Goal: Find specific page/section: Find specific page/section

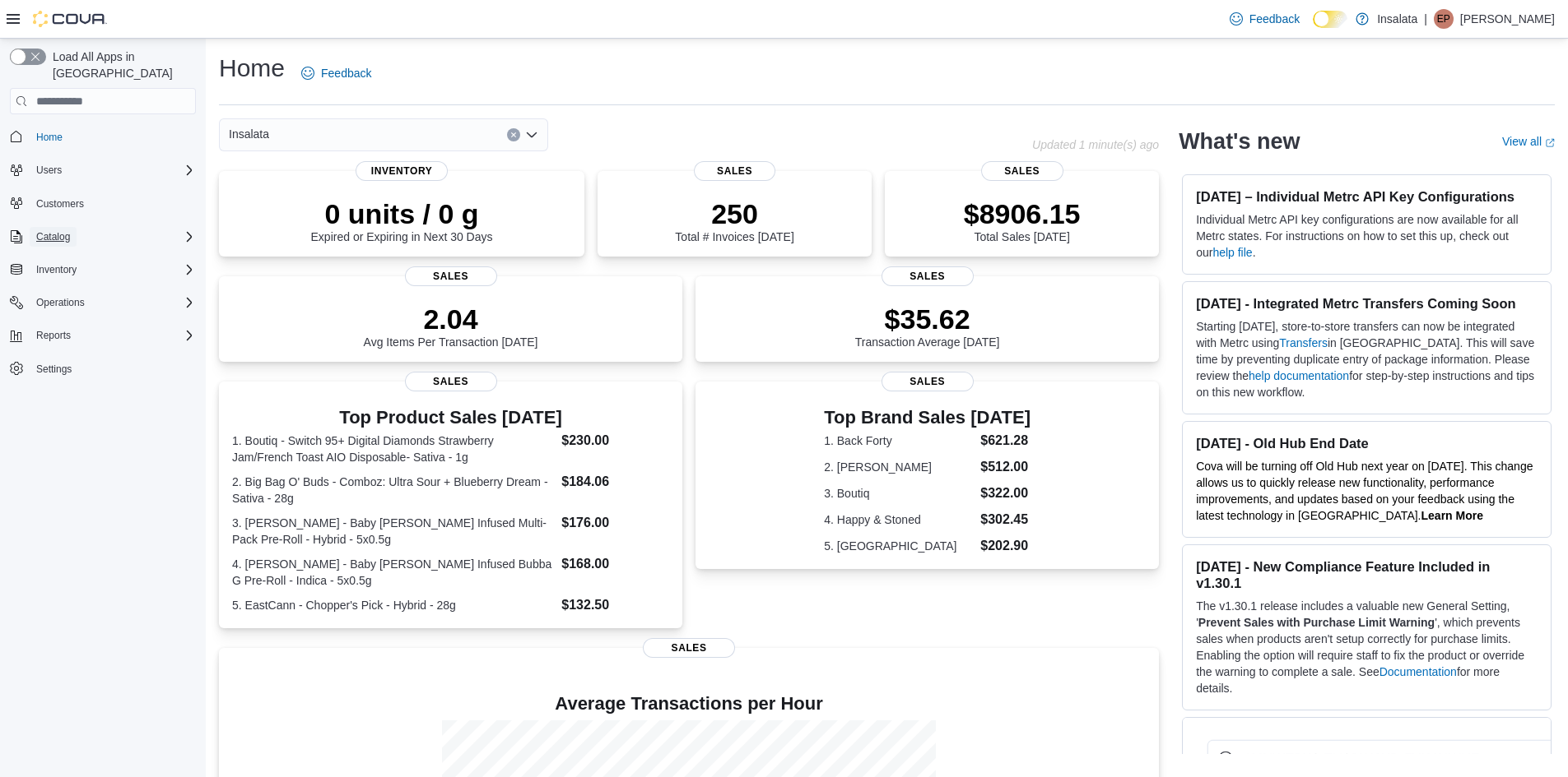
click at [52, 230] on span "Catalog" at bounding box center [53, 236] width 34 height 13
click at [74, 276] on span "My Catalog (Classic)" at bounding box center [81, 282] width 103 height 13
click at [404, 132] on div "Insalata" at bounding box center [384, 135] width 330 height 33
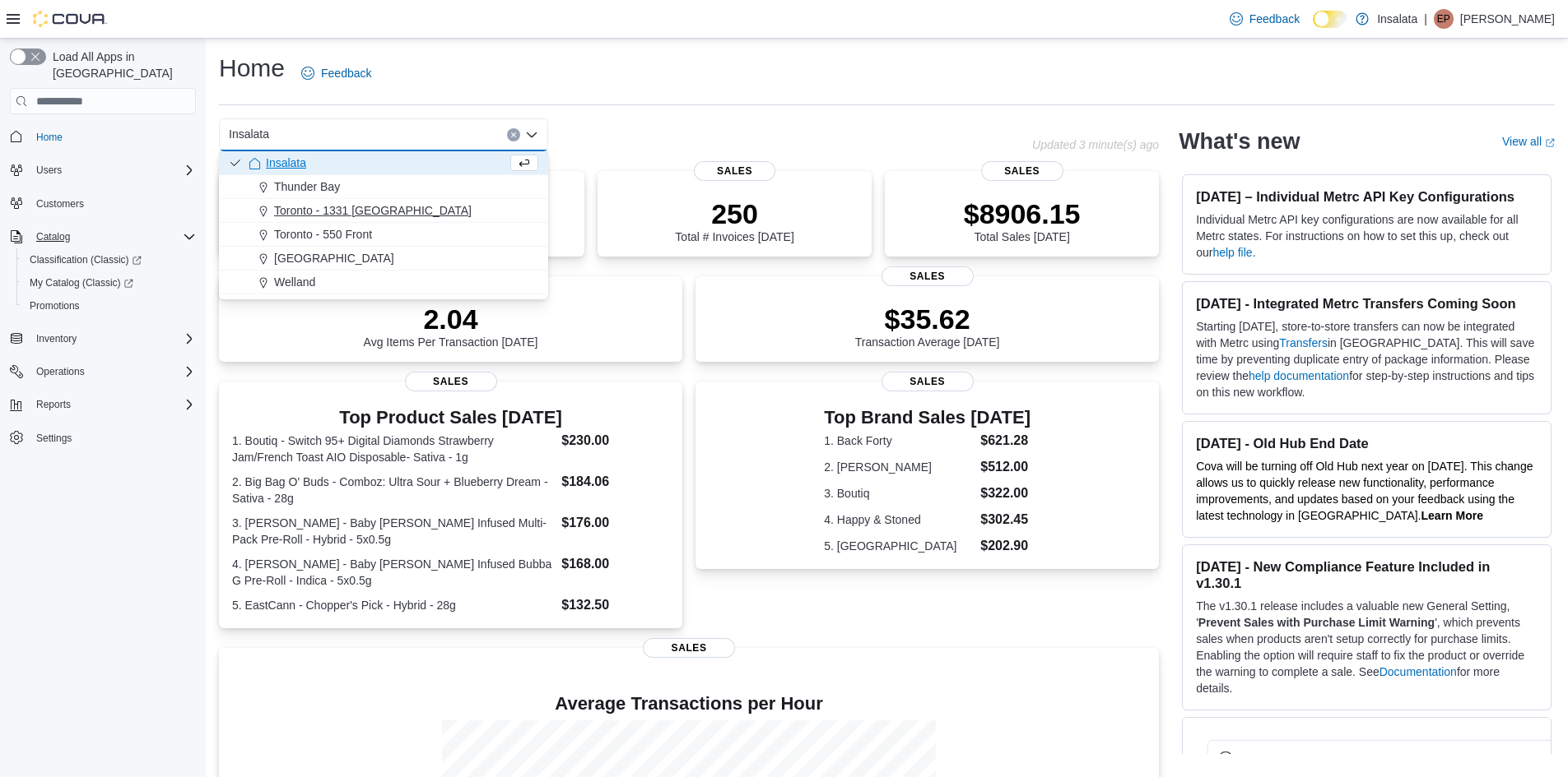
click at [343, 216] on span "Toronto - 1331 [GEOGRAPHIC_DATA]" at bounding box center [372, 210] width 197 height 17
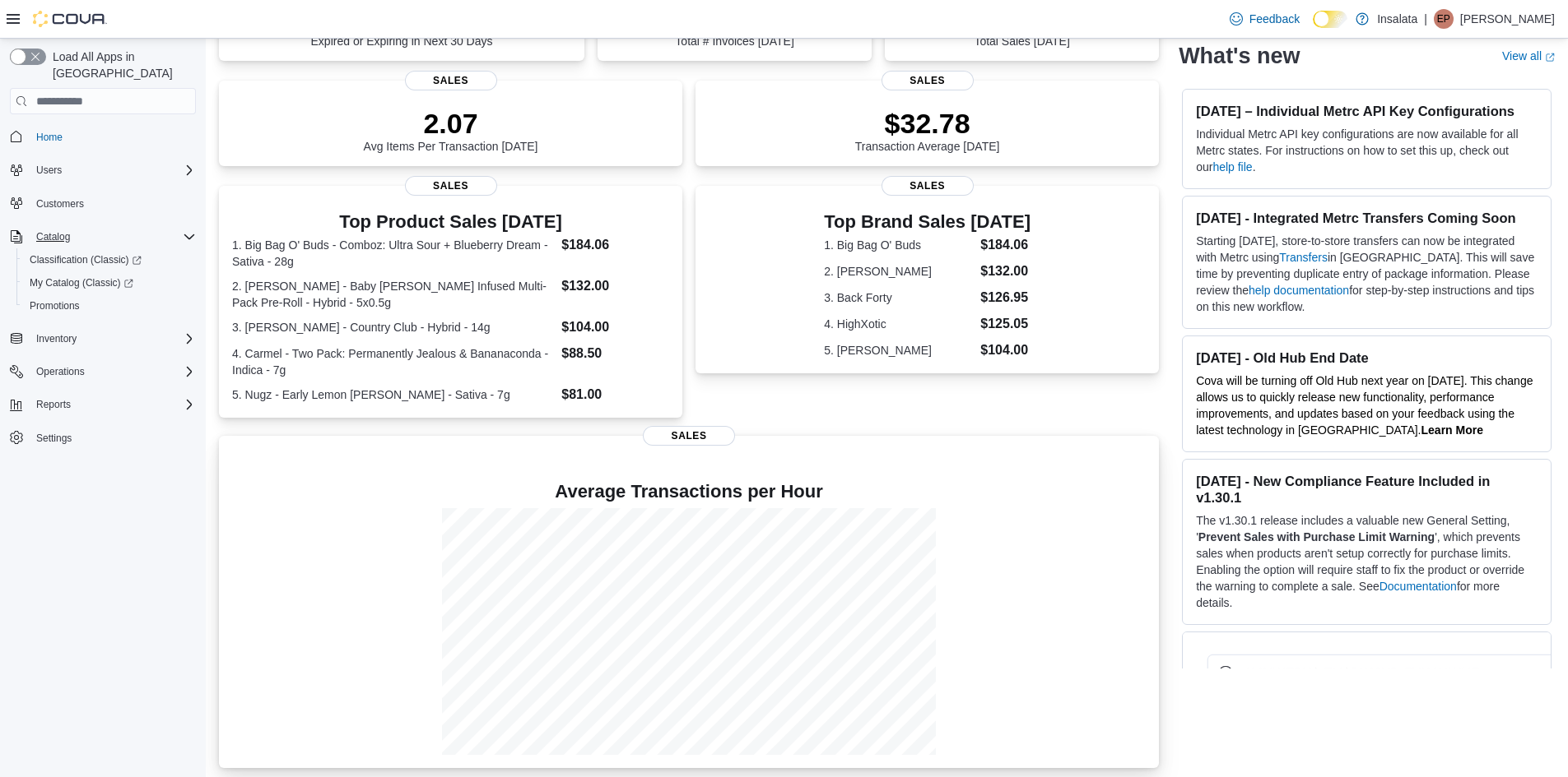
scroll to position [202, 0]
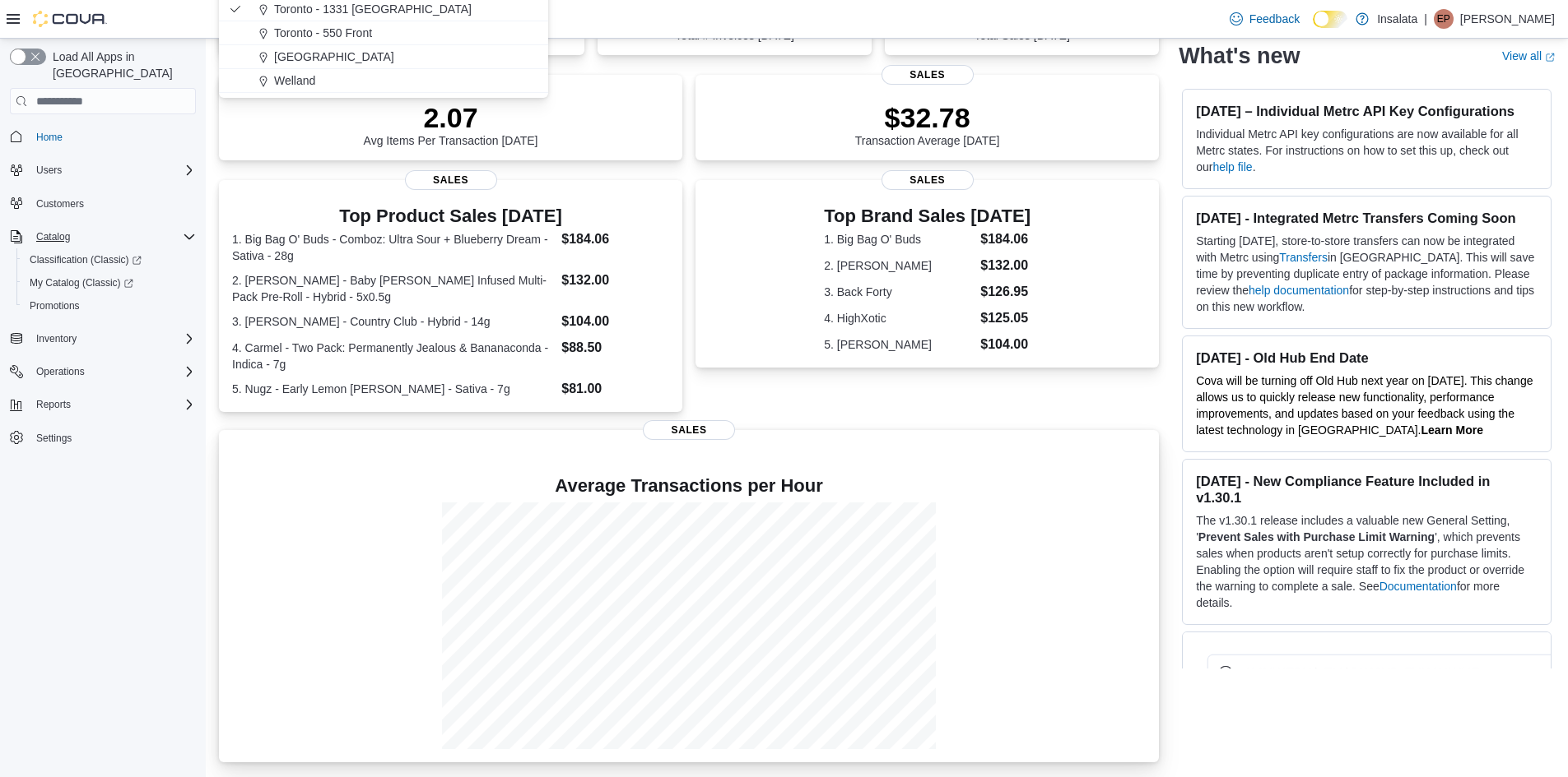
click at [258, 594] on div at bounding box center [689, 626] width 914 height 247
